Goal: Transaction & Acquisition: Purchase product/service

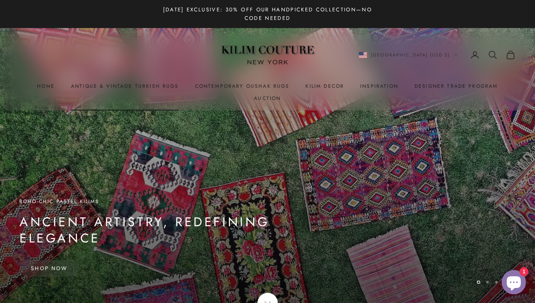
click at [155, 84] on link "Antique & Vintage Turkish Rugs" at bounding box center [125, 86] width 108 height 8
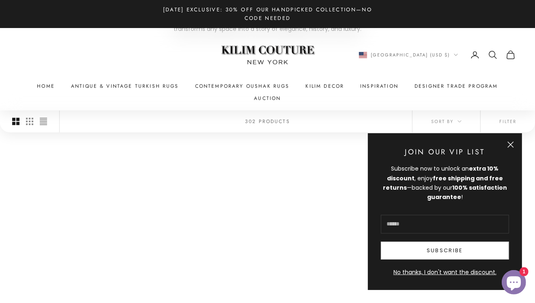
scroll to position [208, 0]
click at [509, 145] on button "Close" at bounding box center [510, 144] width 6 height 6
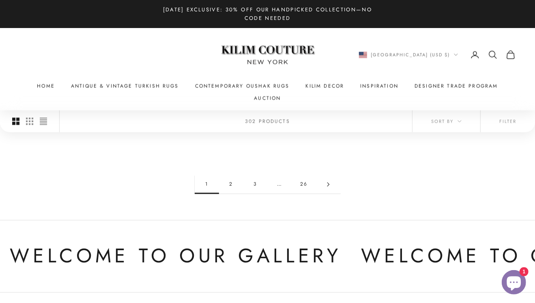
scroll to position [786, 0]
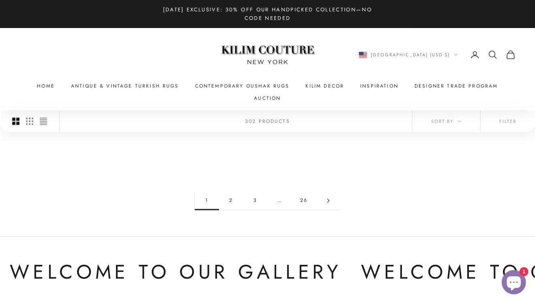
click at [230, 200] on link "2" at bounding box center [231, 200] width 24 height 18
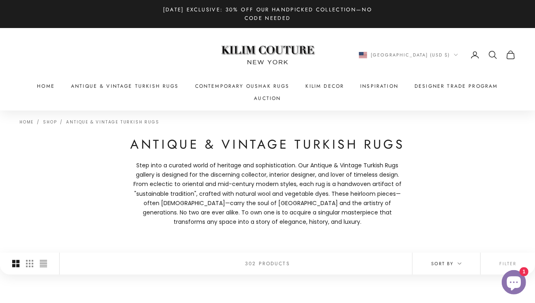
click at [459, 264] on icon "button" at bounding box center [459, 263] width 4 height 4
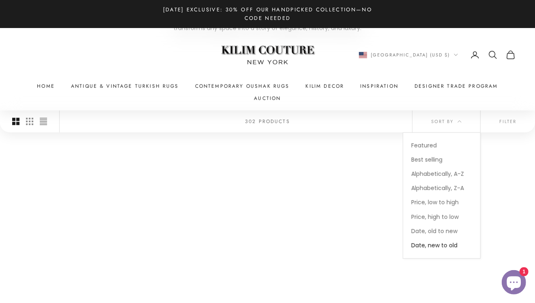
scroll to position [215, 0]
click at [441, 214] on span "Price, high to low" at bounding box center [434, 216] width 47 height 8
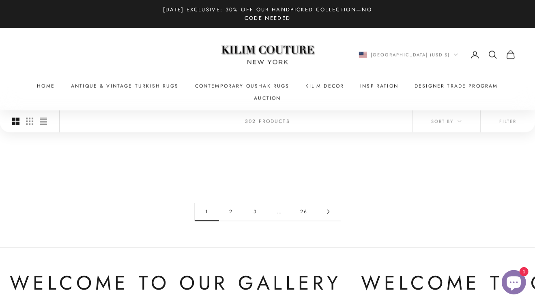
scroll to position [720, 0]
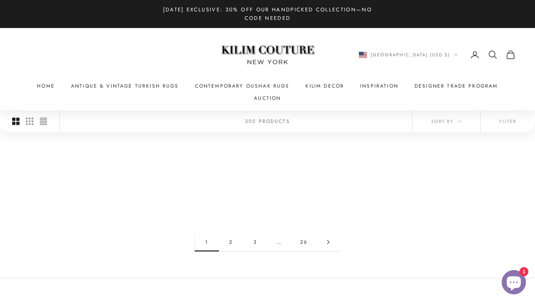
click at [231, 233] on link "2" at bounding box center [231, 242] width 24 height 18
